Goal: Task Accomplishment & Management: Use online tool/utility

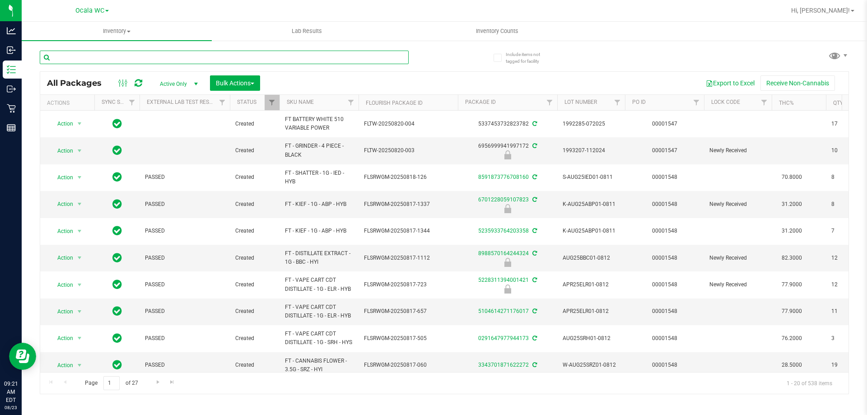
click at [190, 59] on input "text" at bounding box center [224, 58] width 369 height 14
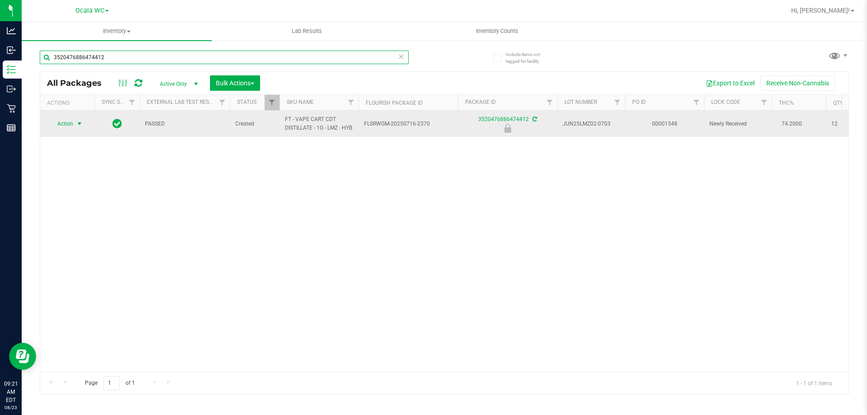
type input "3520476886474412"
click at [78, 127] on span "select" at bounding box center [79, 123] width 7 height 7
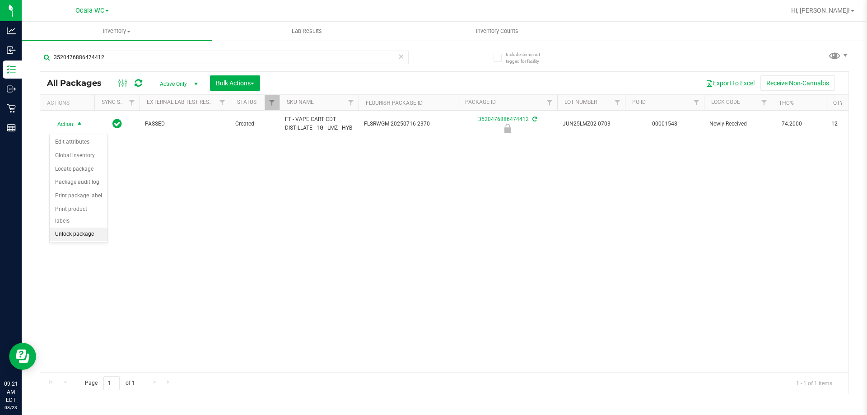
click at [78, 227] on li "Unlock package" at bounding box center [79, 234] width 58 height 14
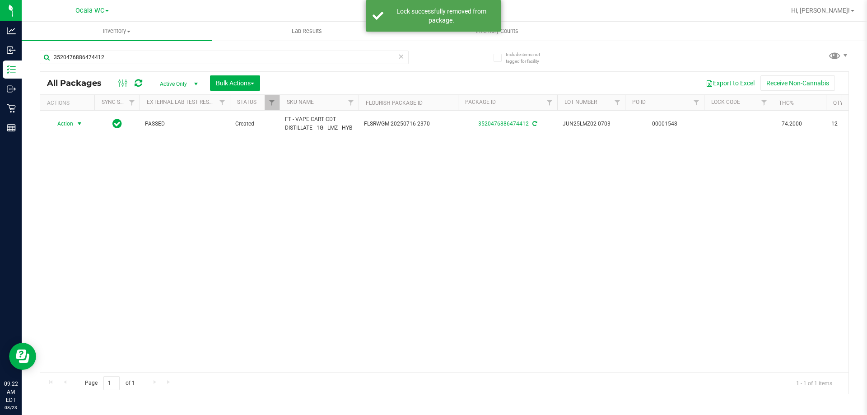
click at [67, 128] on span "Action" at bounding box center [61, 123] width 24 height 13
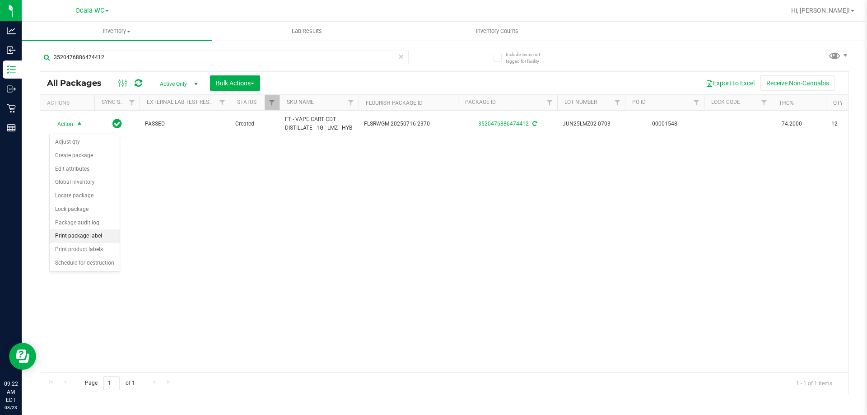
click at [83, 235] on li "Print package label" at bounding box center [85, 236] width 70 height 14
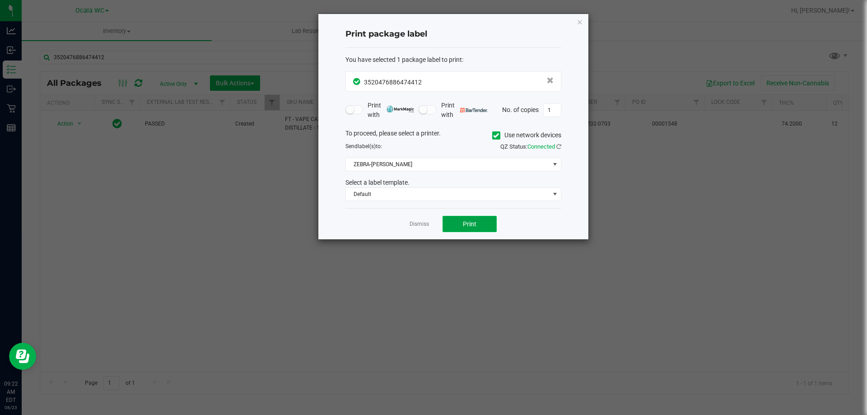
click at [464, 221] on span "Print" at bounding box center [470, 223] width 14 height 7
click at [579, 22] on icon "button" at bounding box center [579, 21] width 6 height 11
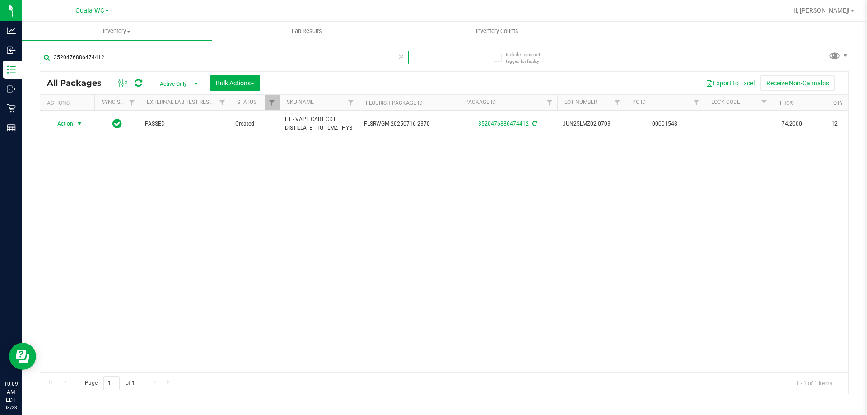
click at [179, 51] on input "3520476886474412" at bounding box center [224, 58] width 369 height 14
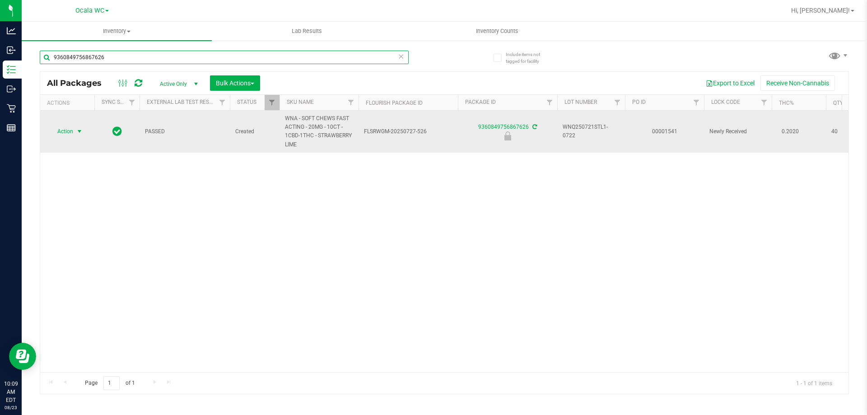
type input "9360849756867626"
click at [78, 132] on span "select" at bounding box center [79, 131] width 7 height 7
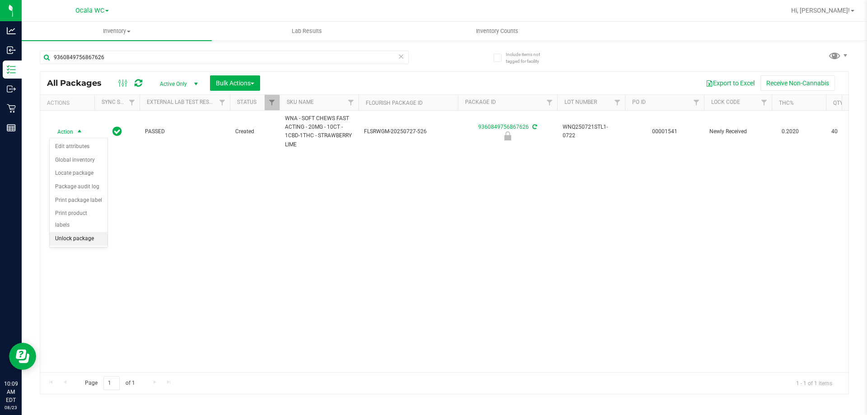
click at [81, 232] on li "Unlock package" at bounding box center [79, 239] width 58 height 14
click at [317, 97] on th "SKU Name" at bounding box center [318, 103] width 79 height 16
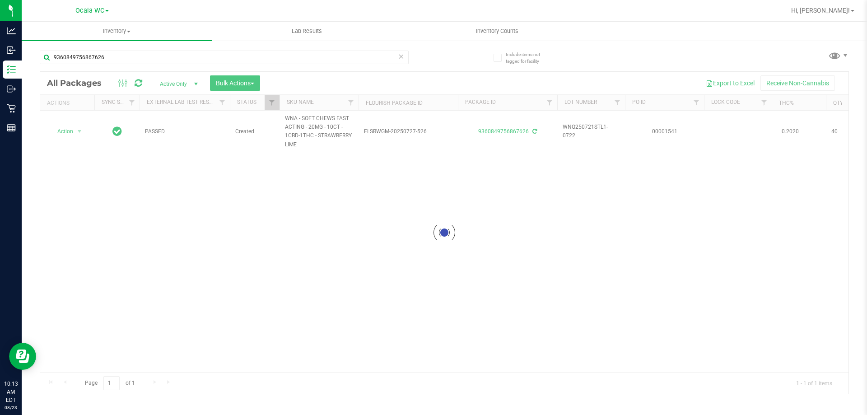
click at [296, 212] on div at bounding box center [444, 233] width 808 height 322
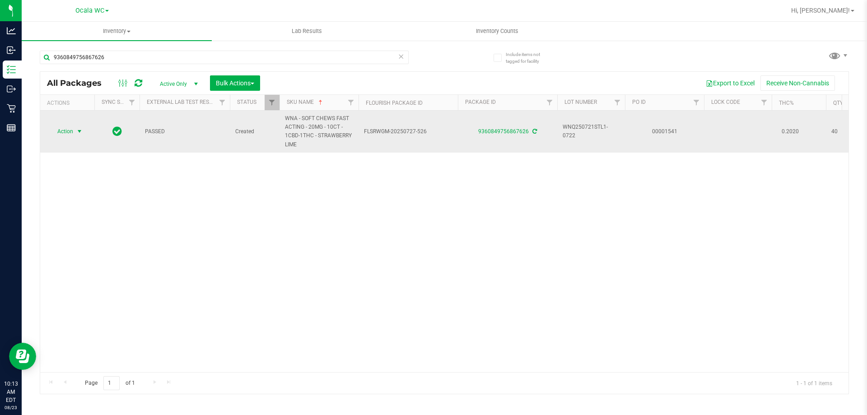
click at [77, 129] on span "select" at bounding box center [79, 131] width 7 height 7
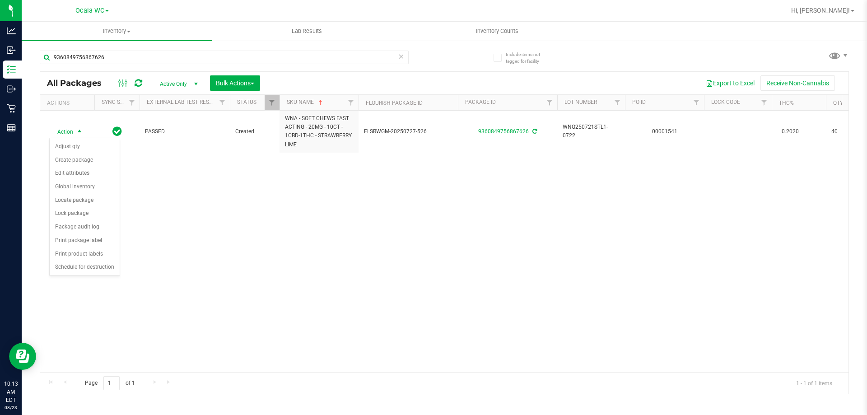
click at [194, 262] on div "Action Action Adjust qty Create package Edit attributes Global inventory Locate…" at bounding box center [444, 241] width 808 height 261
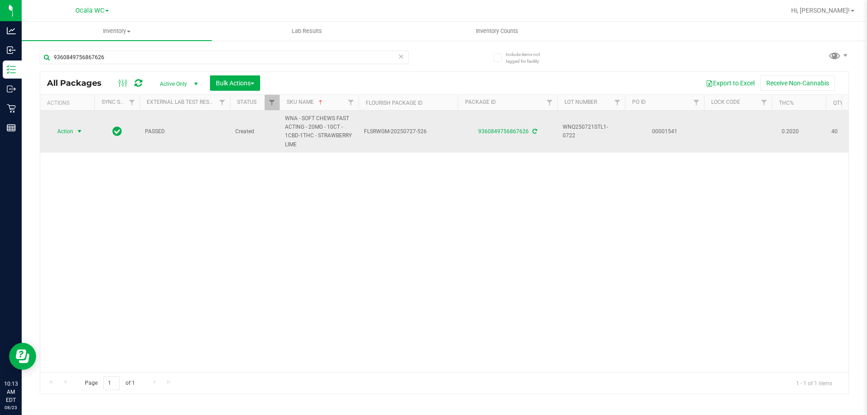
click at [75, 134] on span "select" at bounding box center [79, 131] width 11 height 13
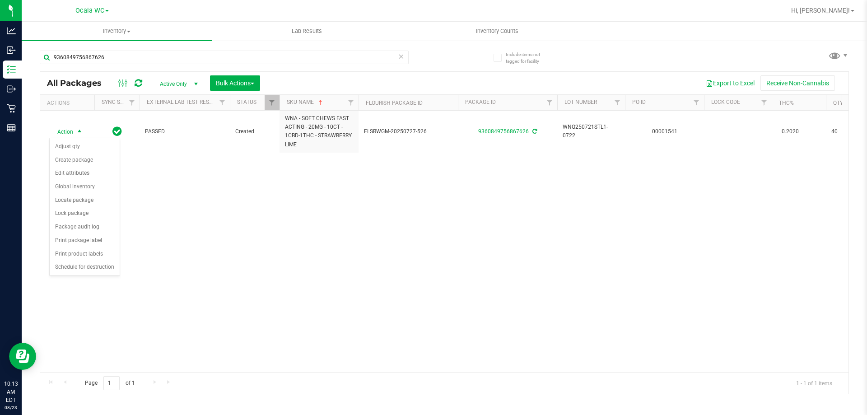
drag, startPoint x: 79, startPoint y: 212, endPoint x: 220, endPoint y: 248, distance: 144.9
click at [220, 248] on body "Analytics Inbound Inventory Outbound Retail Reports 10:13 AM EDT 08/23/2025 08/…" at bounding box center [433, 207] width 867 height 415
click at [217, 249] on div "Action Action Adjust qty Create package Edit attributes Global inventory Locate…" at bounding box center [444, 241] width 808 height 261
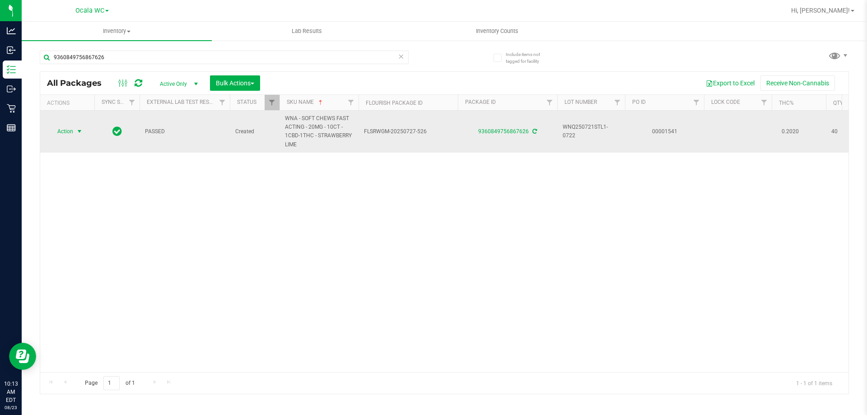
click at [65, 131] on span "Action" at bounding box center [61, 131] width 24 height 13
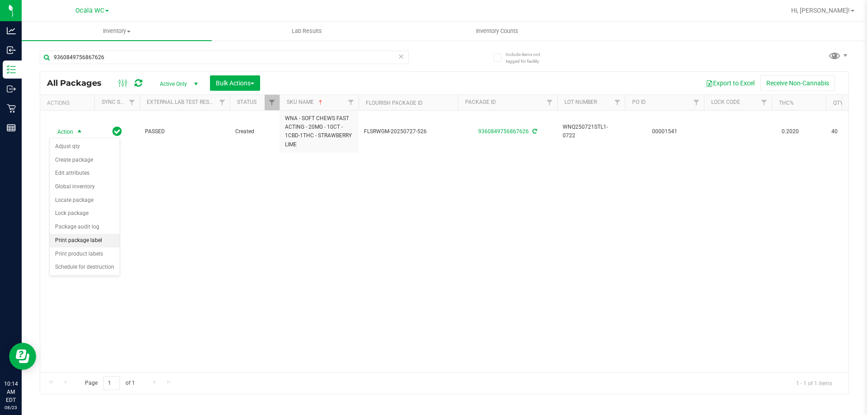
click at [98, 241] on li "Print package label" at bounding box center [85, 241] width 70 height 14
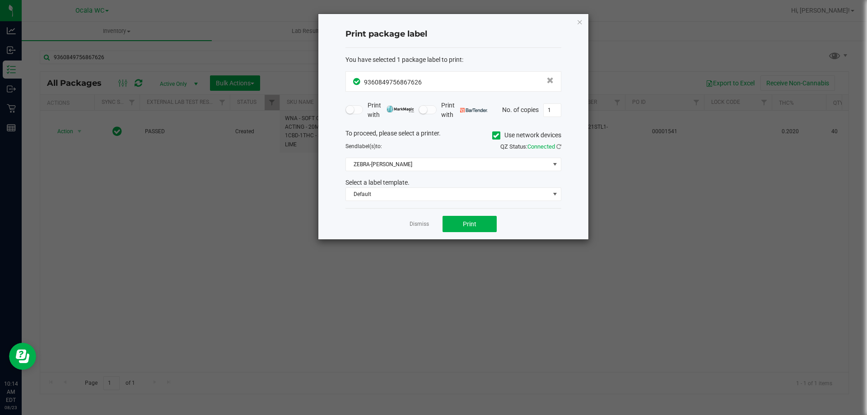
click at [330, 260] on ngb-modal-window "Print package label You have selected 1 package label to print : 93608497568676…" at bounding box center [436, 207] width 873 height 415
click at [471, 228] on button "Print" at bounding box center [469, 224] width 54 height 16
click at [633, 292] on ngb-modal-window "Print package label You have selected 1 package label to print : 93608497568676…" at bounding box center [436, 207] width 873 height 415
click at [420, 227] on link "Dismiss" at bounding box center [418, 224] width 19 height 8
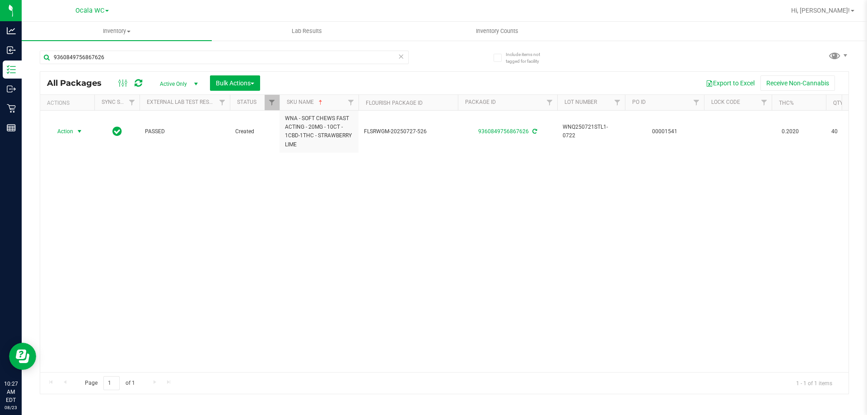
click at [427, 228] on div "Action Action Adjust qty Create package Edit attributes Global inventory Locate…" at bounding box center [444, 241] width 808 height 261
